Goal: Transaction & Acquisition: Purchase product/service

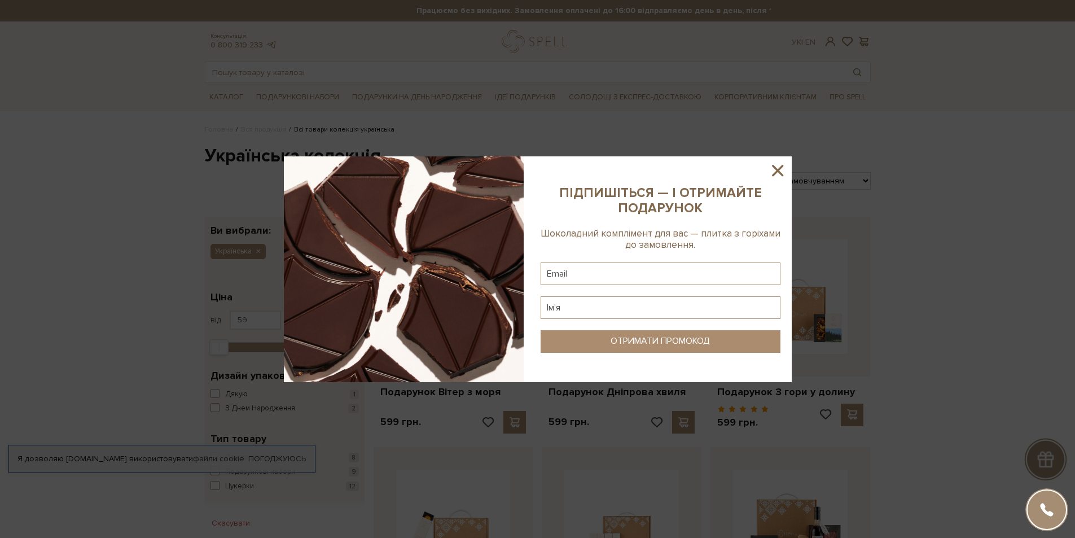
click at [779, 169] on icon at bounding box center [777, 170] width 11 height 11
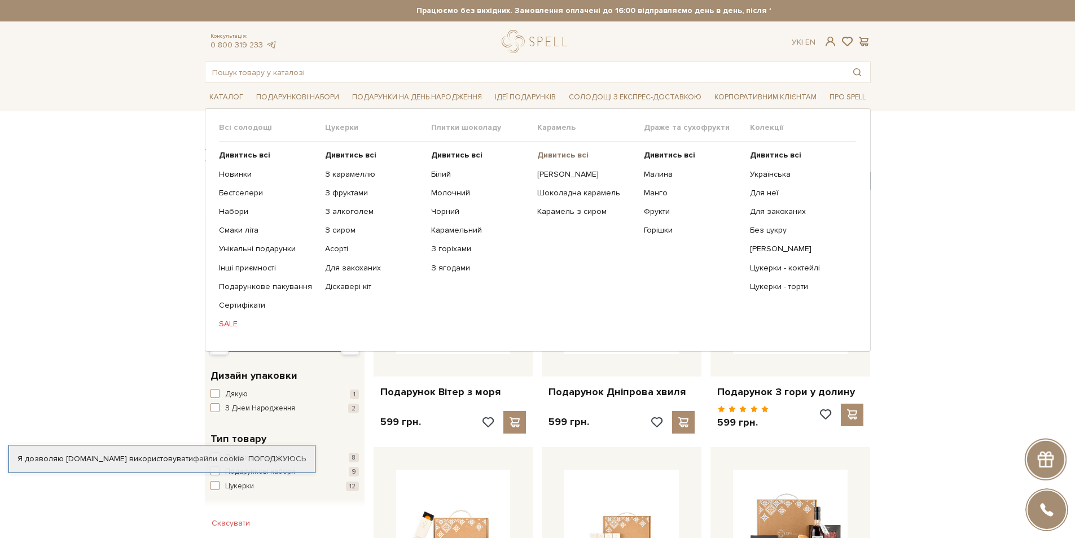
click at [554, 156] on b "Дивитись всі" at bounding box center [562, 155] width 51 height 10
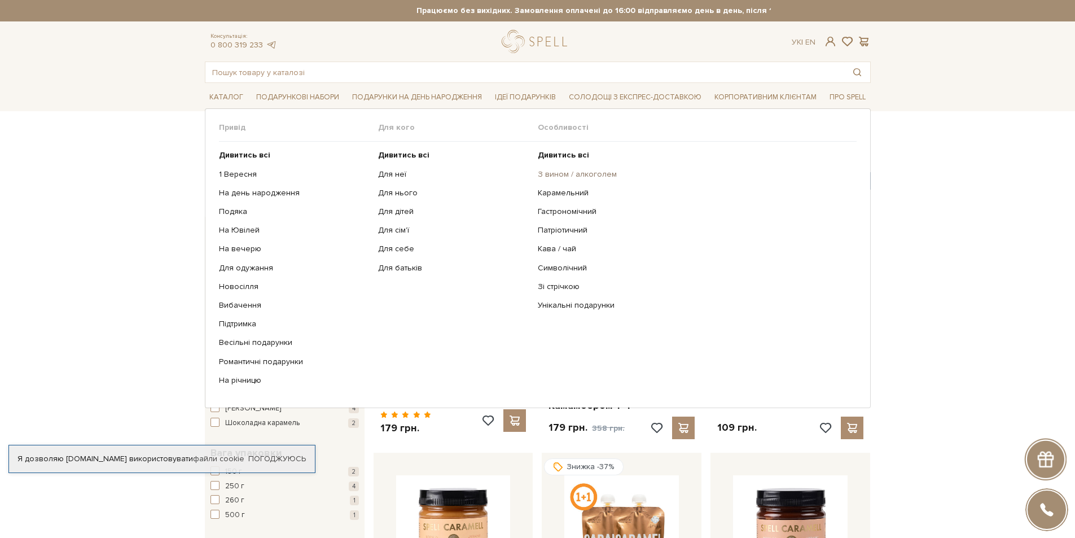
click at [563, 177] on link "З вином / алкоголем" at bounding box center [693, 174] width 310 height 10
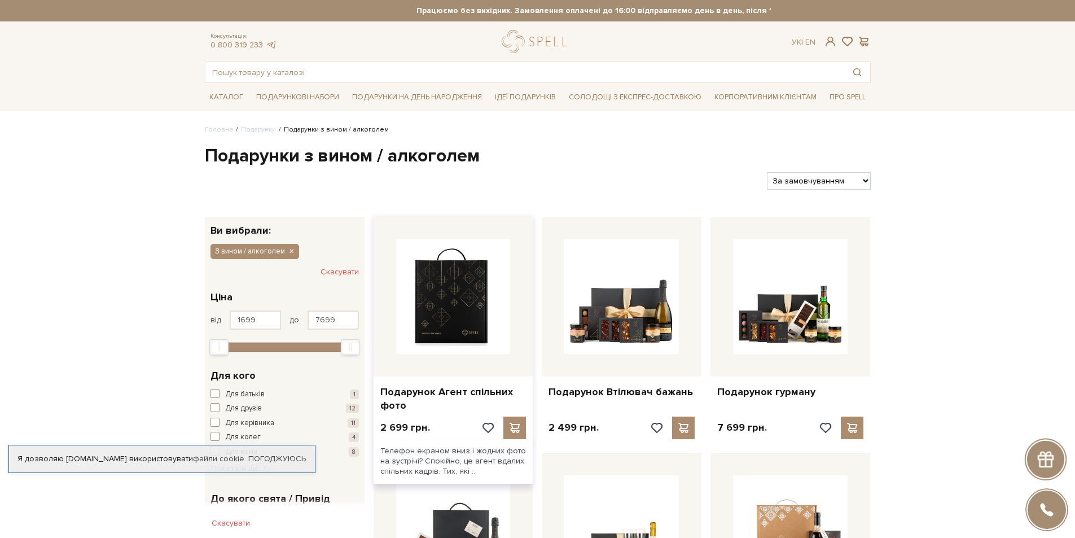
click at [435, 327] on img at bounding box center [453, 296] width 115 height 115
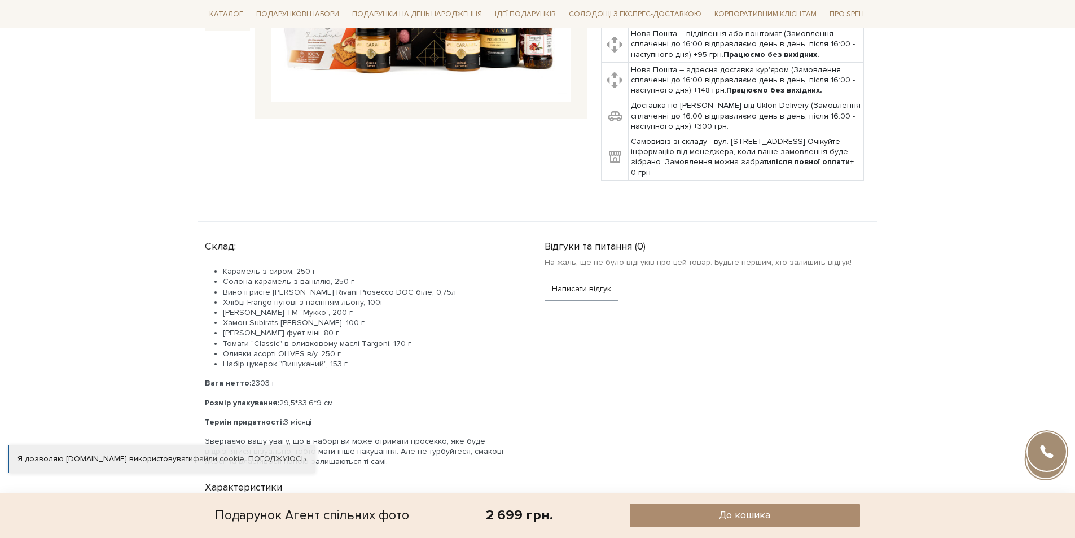
scroll to position [395, 0]
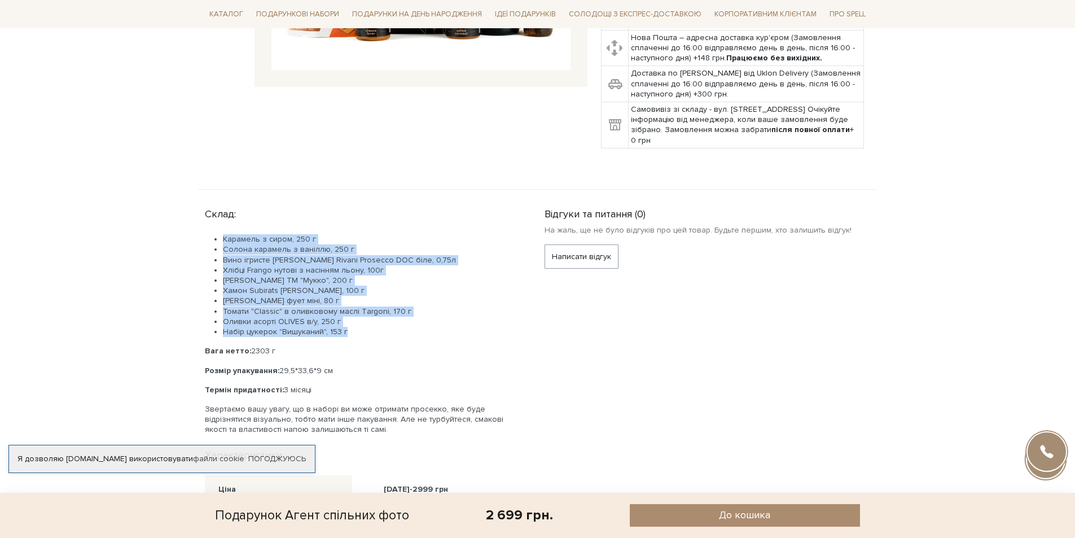
drag, startPoint x: 222, startPoint y: 236, endPoint x: 360, endPoint y: 333, distance: 168.1
click at [360, 333] on ul "Карамель з сиром, 250 г Солона карамель з ваніллю, 250 г Вино ігристе [PERSON_N…" at bounding box center [361, 285] width 313 height 103
copy ul "Карамель з сиром, 250 г Солона карамель з ваніллю, 250 г Вино ігристе [PERSON_N…"
